Goal: Task Accomplishment & Management: Manage account settings

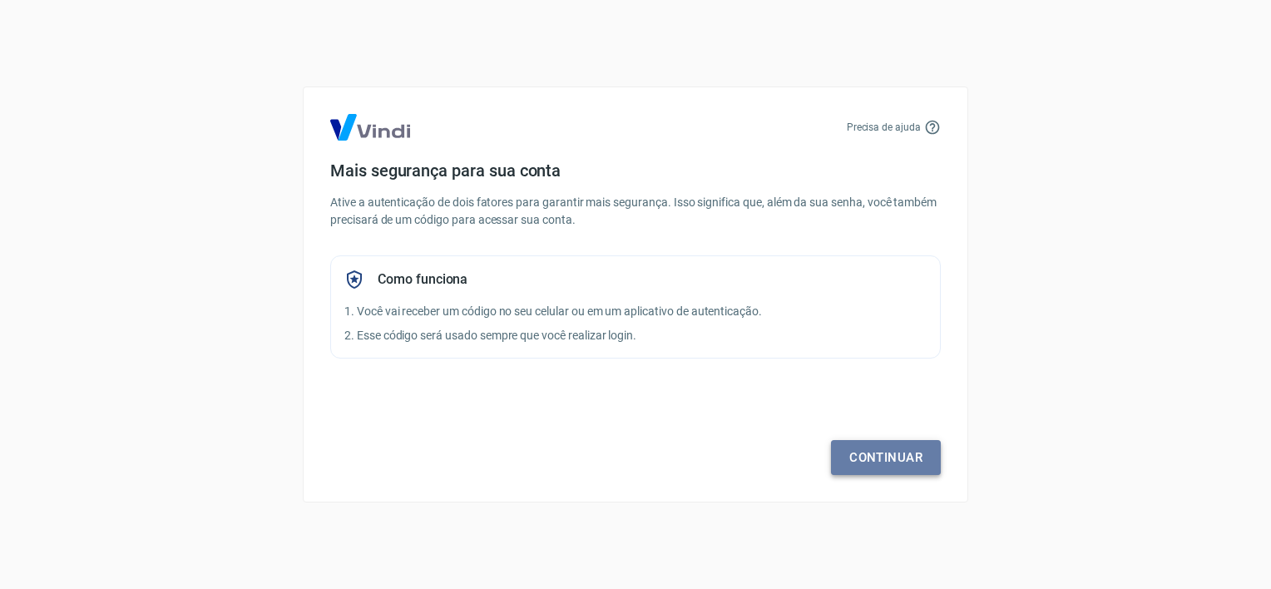
click at [850, 457] on link "Continuar" at bounding box center [886, 457] width 110 height 35
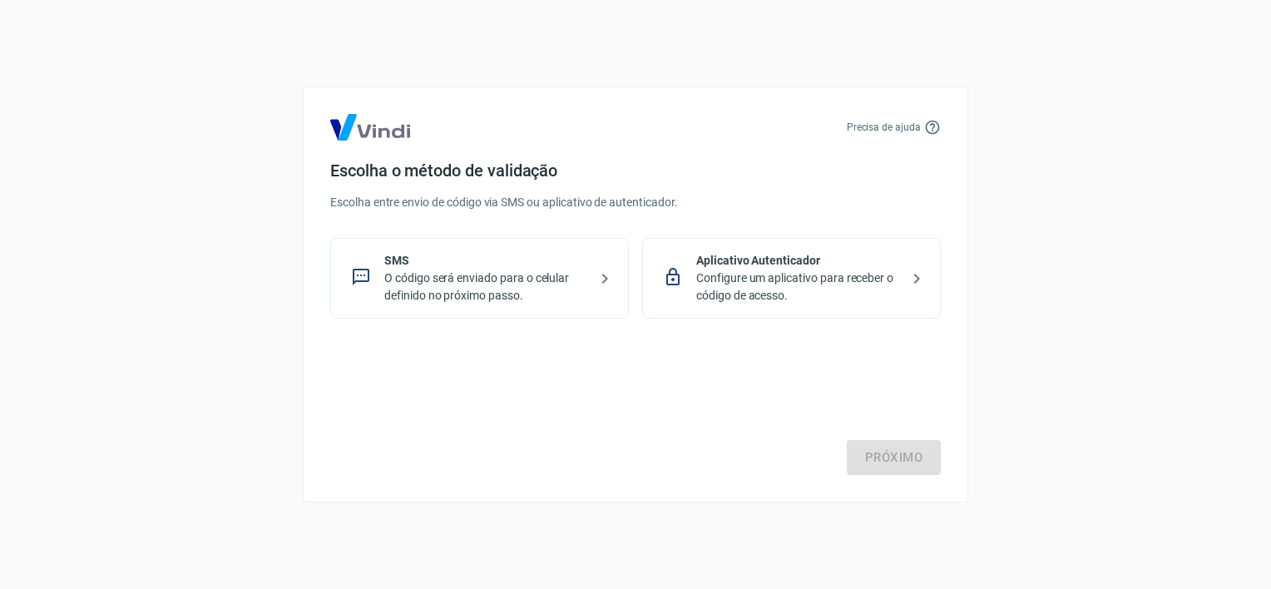
click at [473, 280] on p "O código será enviado para o celular definido no próximo passo." at bounding box center [486, 286] width 204 height 35
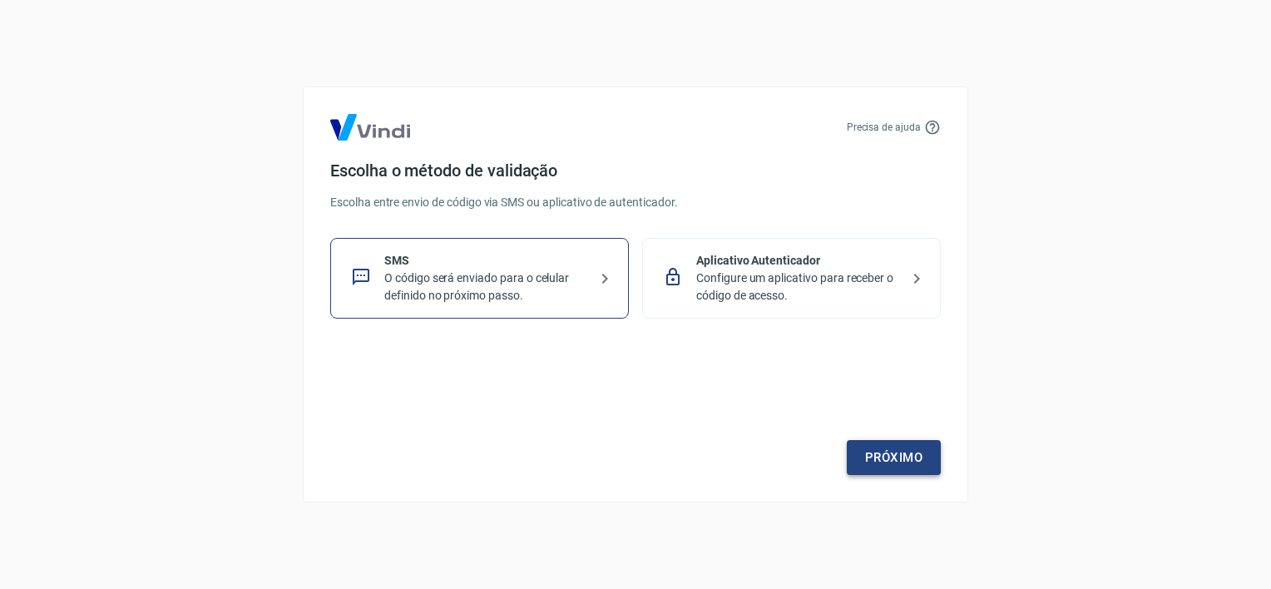
click at [860, 459] on link "Próximo" at bounding box center [894, 457] width 94 height 35
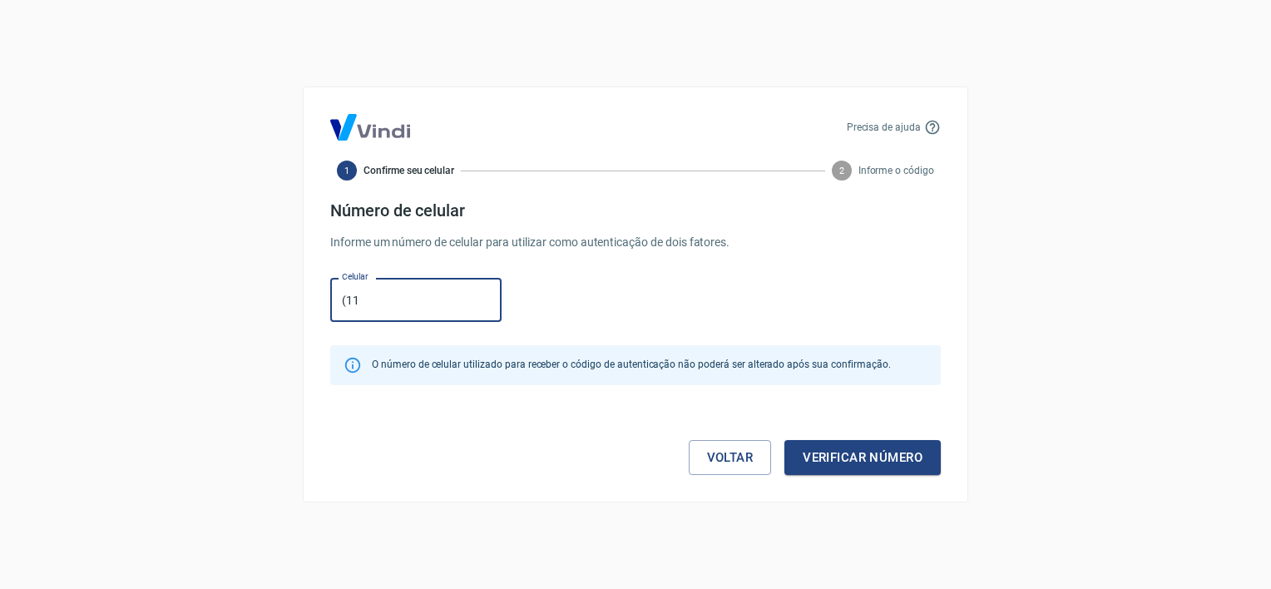
type input "[PHONE_NUMBER]"
click at [818, 459] on button "Verificar número" at bounding box center [862, 457] width 156 height 35
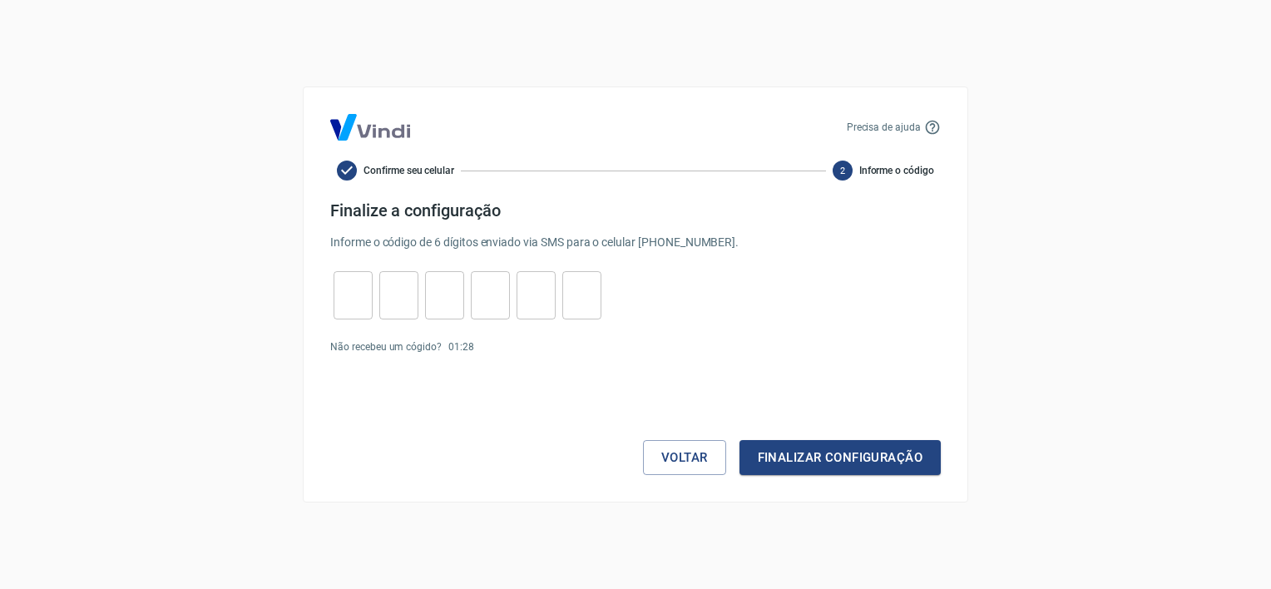
click at [363, 293] on input "tel" at bounding box center [353, 296] width 39 height 36
type input "3"
type input "4"
type input "5"
type input "3"
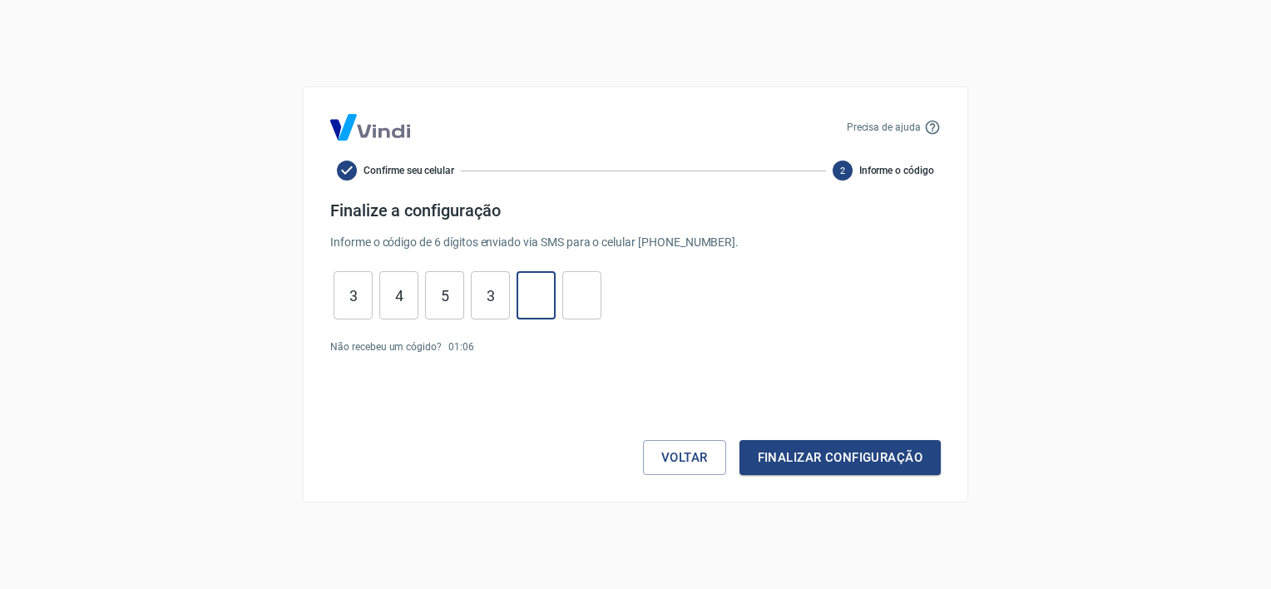
type input "4"
type input "7"
click at [871, 459] on button "Finalizar configuração" at bounding box center [839, 457] width 201 height 35
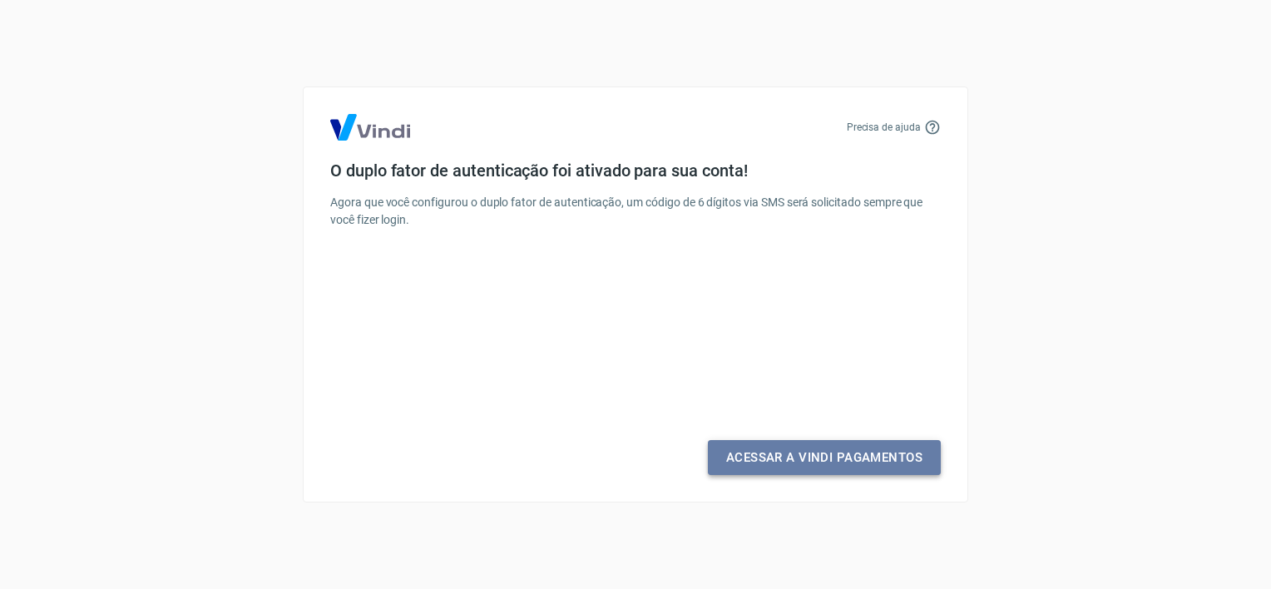
click at [840, 457] on link "Acessar a Vindi Pagamentos" at bounding box center [824, 457] width 233 height 35
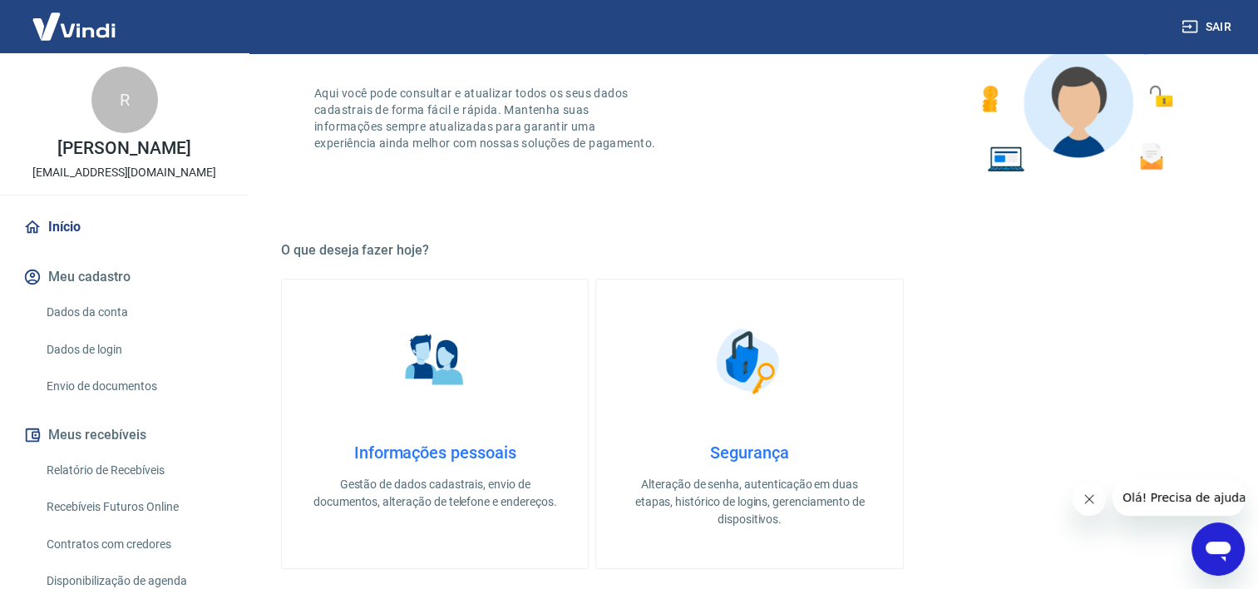
click at [60, 227] on link "Início" at bounding box center [124, 227] width 209 height 37
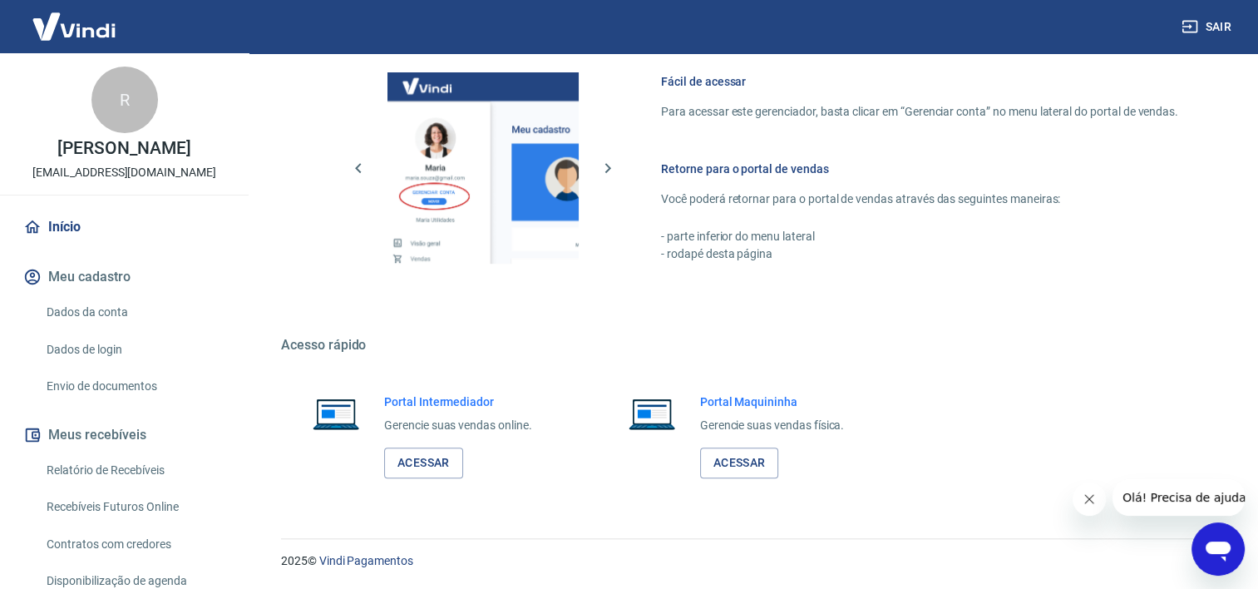
click at [1089, 499] on icon "Fechar mensagem da empresa" at bounding box center [1089, 498] width 13 height 13
